Goal: Use online tool/utility: Utilize a website feature to perform a specific function

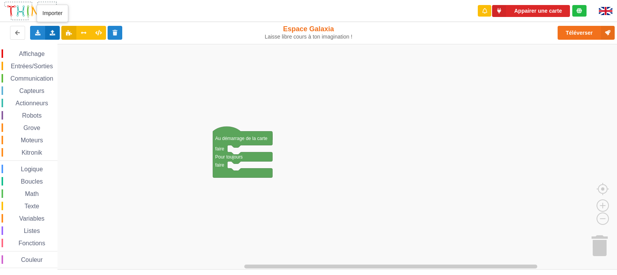
click at [50, 32] on icon at bounding box center [52, 32] width 7 height 5
click at [94, 48] on span "Importer un assemblage de blocs" at bounding box center [106, 47] width 80 height 6
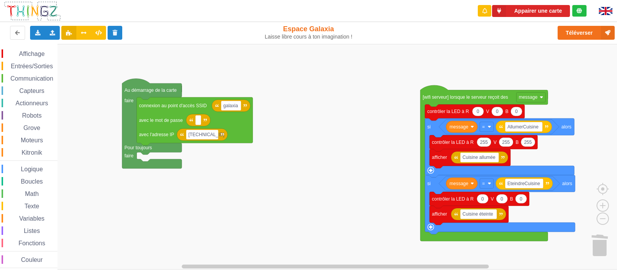
click at [214, 51] on div "Affichage Entrées/Sorties Communication Capteurs Actionneurs Robots Grove Moteu…" at bounding box center [311, 157] width 622 height 226
click at [398, 10] on button "Appairer une carte" at bounding box center [531, 11] width 78 height 12
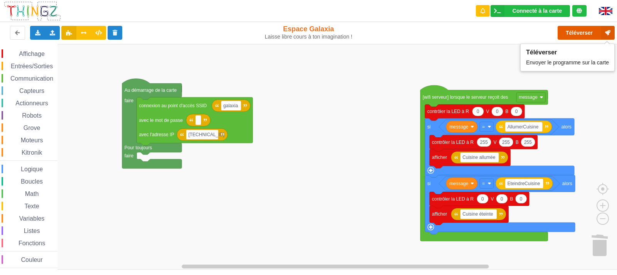
click at [398, 36] on button "Téléverser" at bounding box center [585, 33] width 57 height 14
